Goal: Task Accomplishment & Management: Complete application form

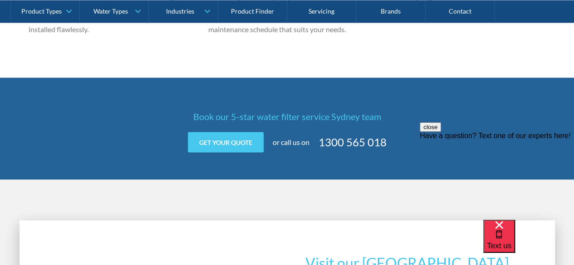
scroll to position [888, 0]
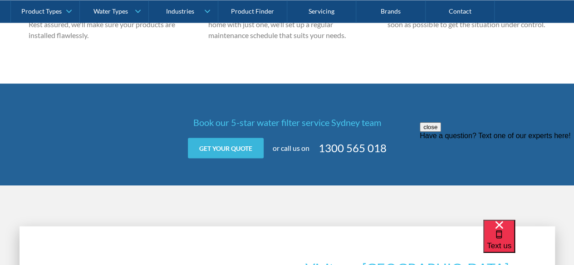
click at [231, 145] on link "Get your quote" at bounding box center [226, 148] width 76 height 20
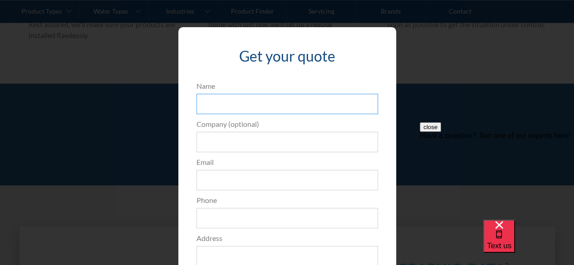
click at [236, 99] on input "Name" at bounding box center [287, 104] width 182 height 20
click at [236, 99] on input "Claire" at bounding box center [287, 104] width 182 height 20
type input "Claire Kavanagh"
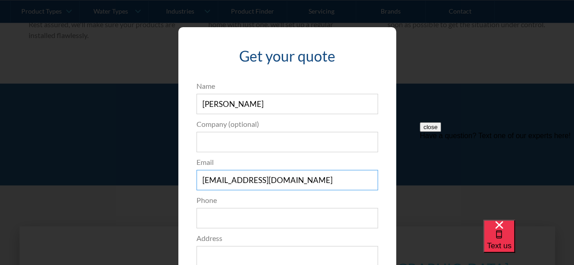
type input "claire@bbbgym.com"
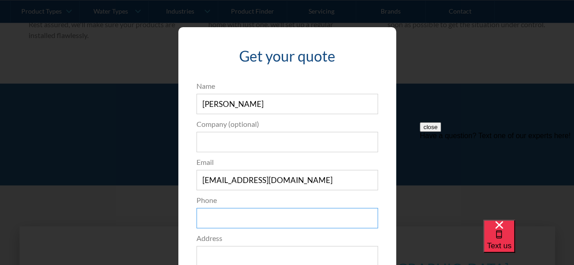
click at [215, 218] on input "Phone" at bounding box center [287, 218] width 182 height 20
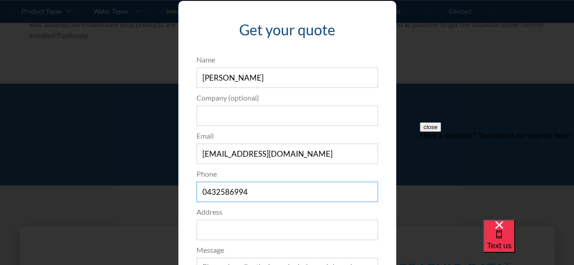
type input "0432586994"
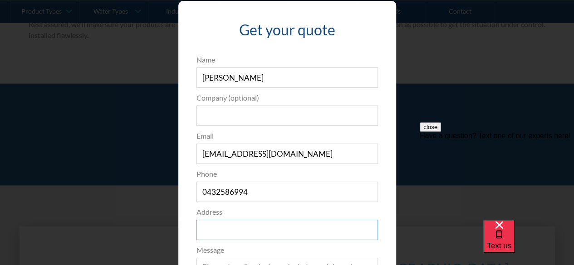
click at [206, 225] on input "Address" at bounding box center [287, 230] width 182 height 20
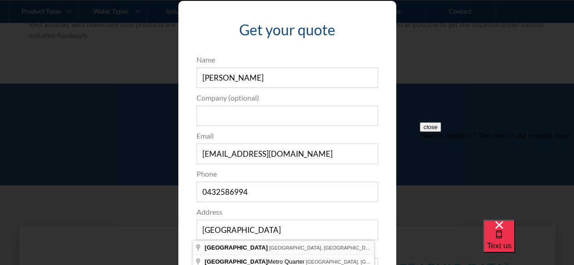
type input "Waterloo NSW, Australia"
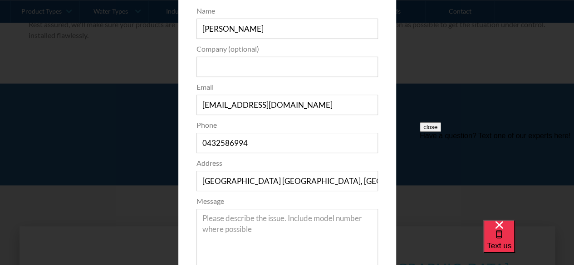
scroll to position [76, 0]
click at [222, 222] on textarea "Message" at bounding box center [287, 241] width 182 height 64
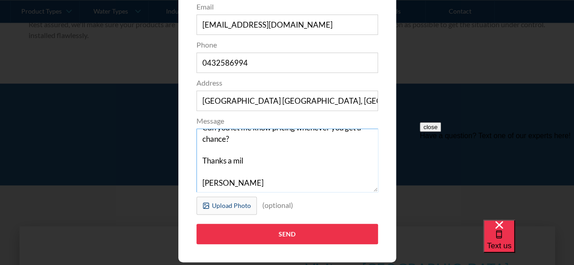
scroll to position [180, 0]
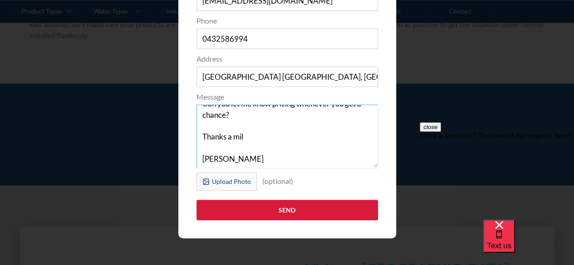
type textarea "Hi there I'm messaging to get a quote for a service of our water filter (functi…"
click at [255, 209] on input "Send" at bounding box center [287, 210] width 182 height 20
